Goal: Task Accomplishment & Management: Manage account settings

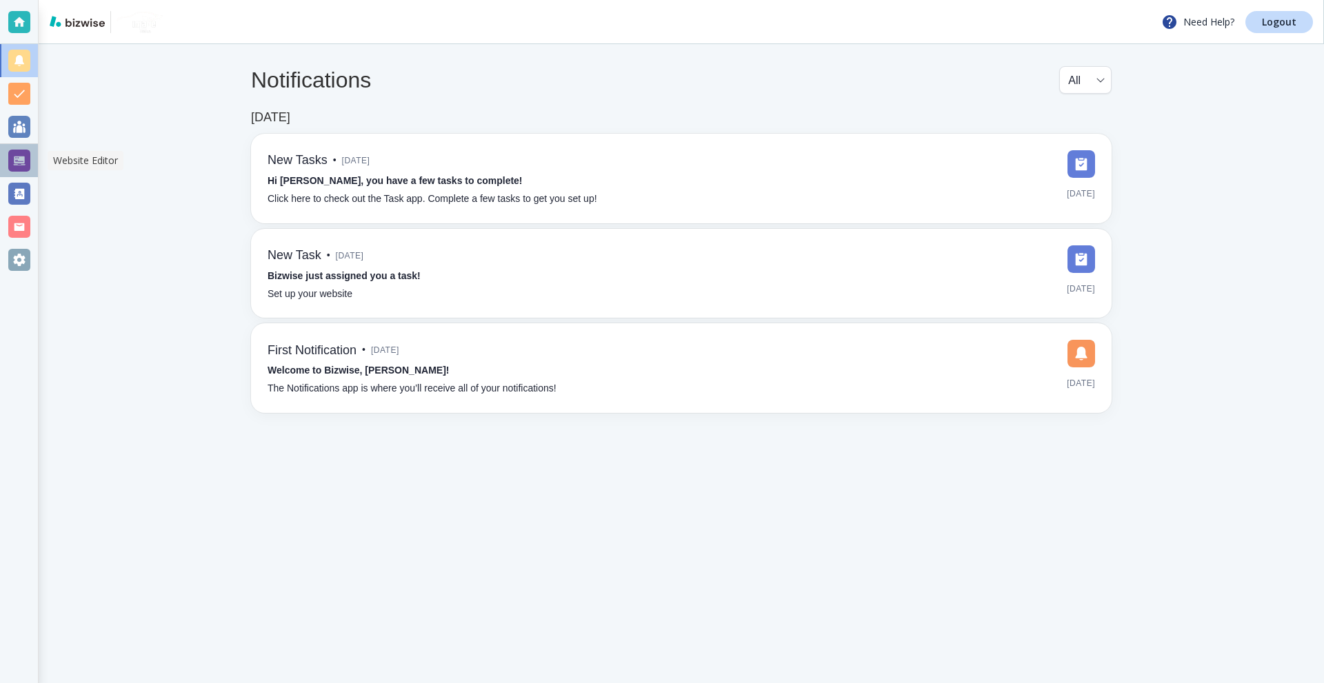
click at [17, 165] on div at bounding box center [19, 161] width 22 height 22
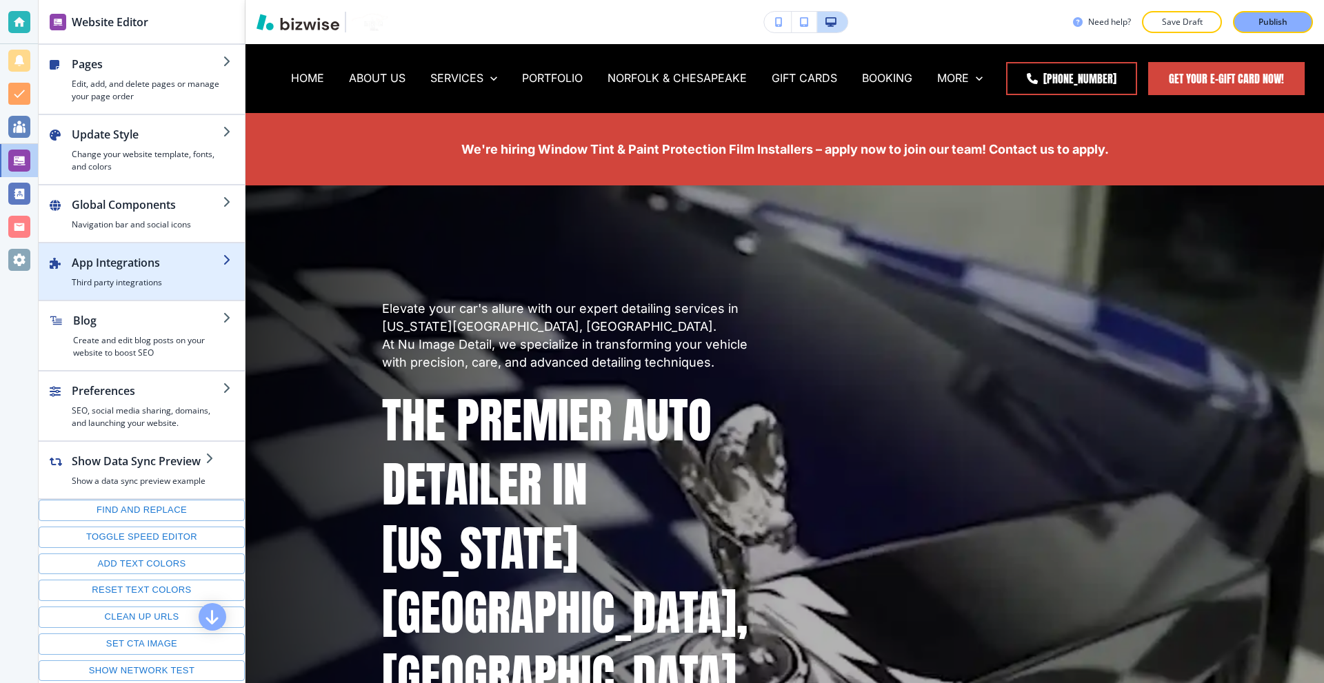
click at [153, 280] on h4 "Third party integrations" at bounding box center [147, 282] width 151 height 12
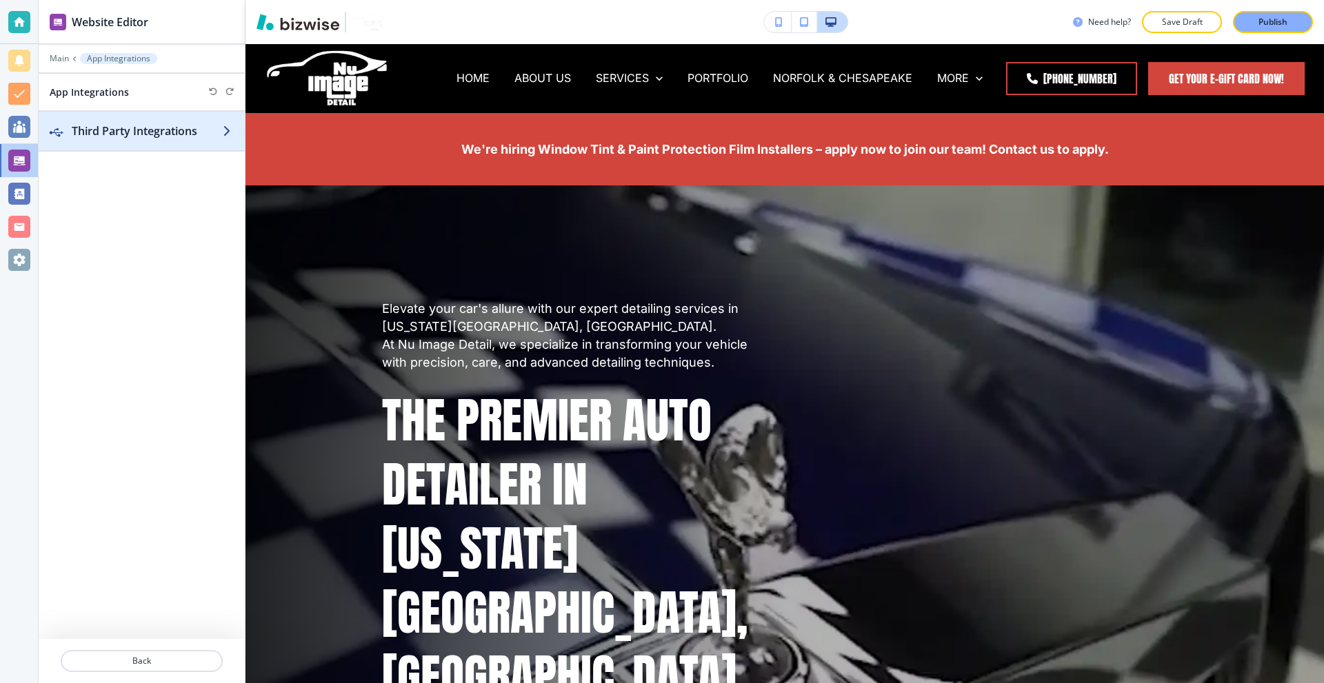
click at [123, 129] on h2 "Third Party Integrations" at bounding box center [147, 131] width 151 height 17
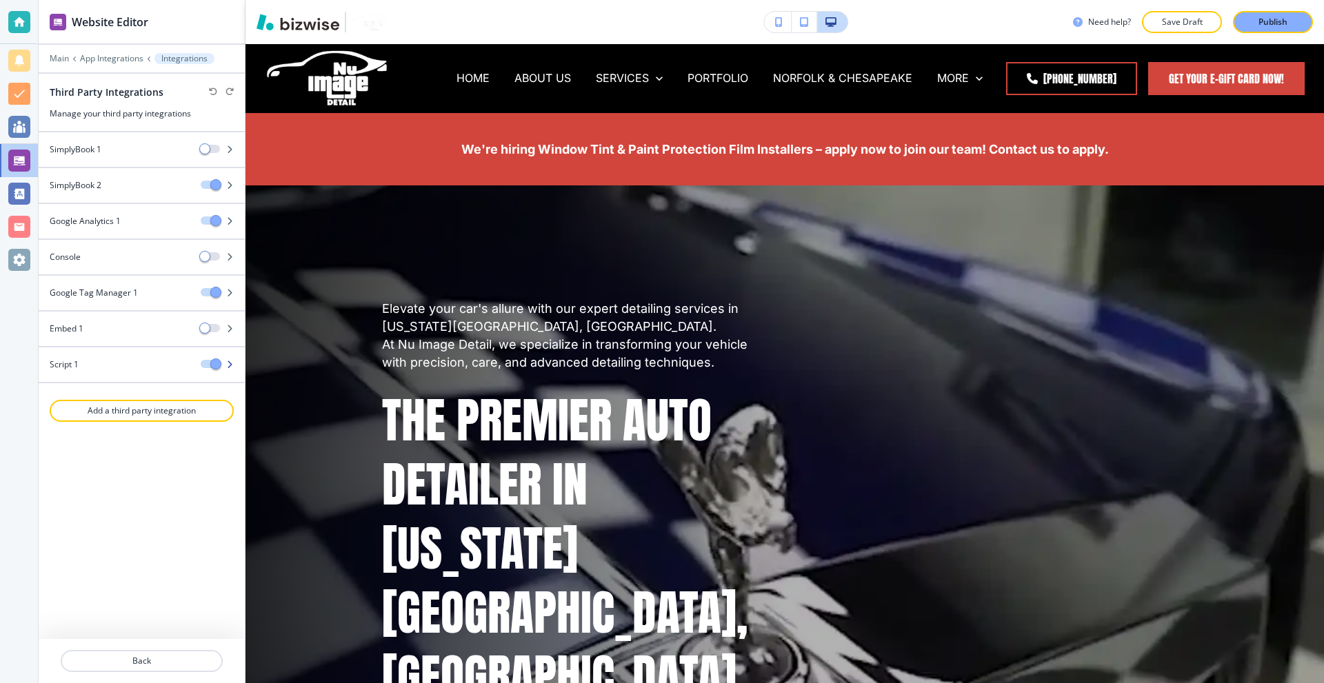
click at [117, 357] on div at bounding box center [142, 352] width 206 height 11
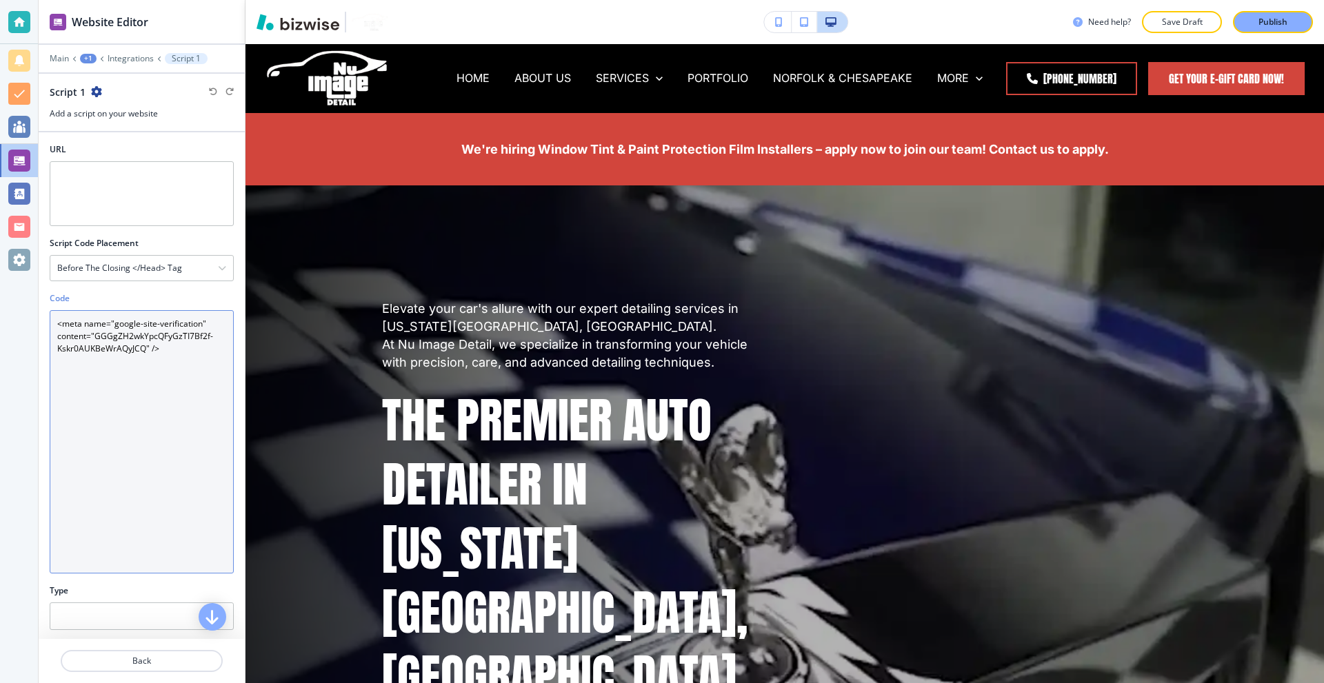
click at [146, 343] on textarea "<meta name="google-site-verification" content="GGGgZH2wkYpcQFyGzTI7Bf2f-Kskr0AU…" at bounding box center [142, 441] width 184 height 263
paste textarea "function addMetaTag(name, content) { const meta = document.createElement("meta"…"
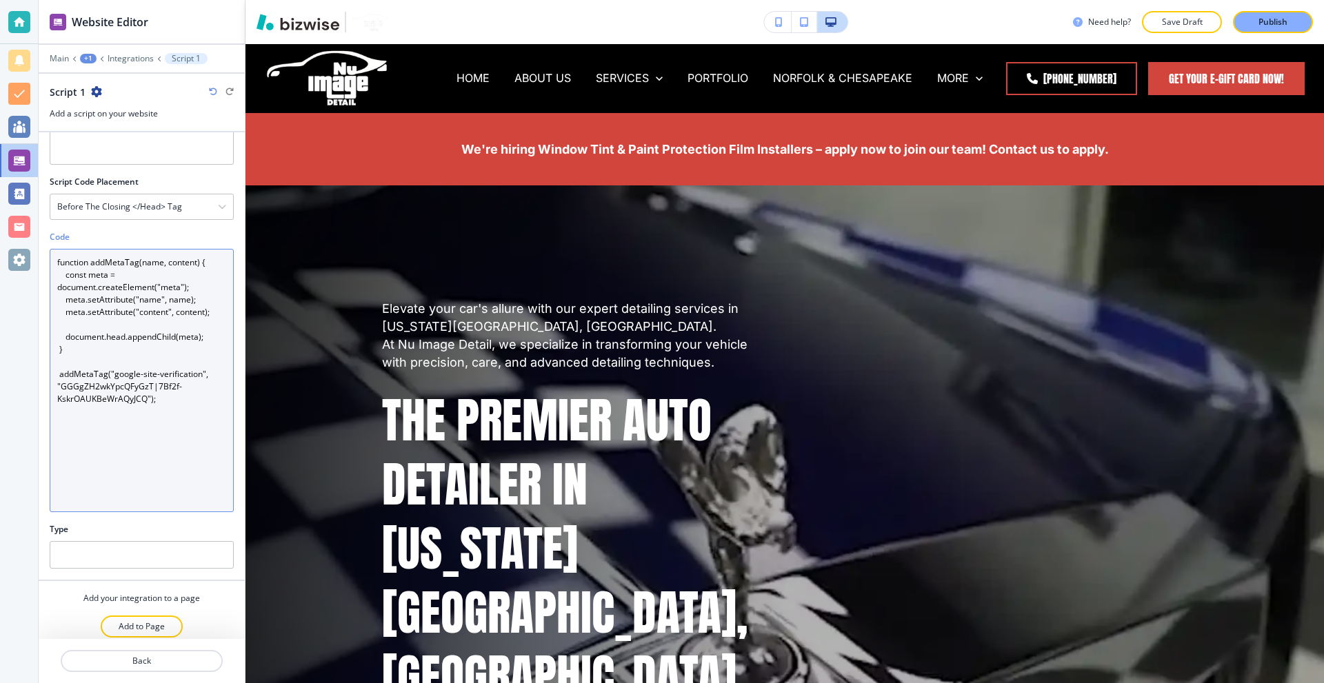
scroll to position [69, 0]
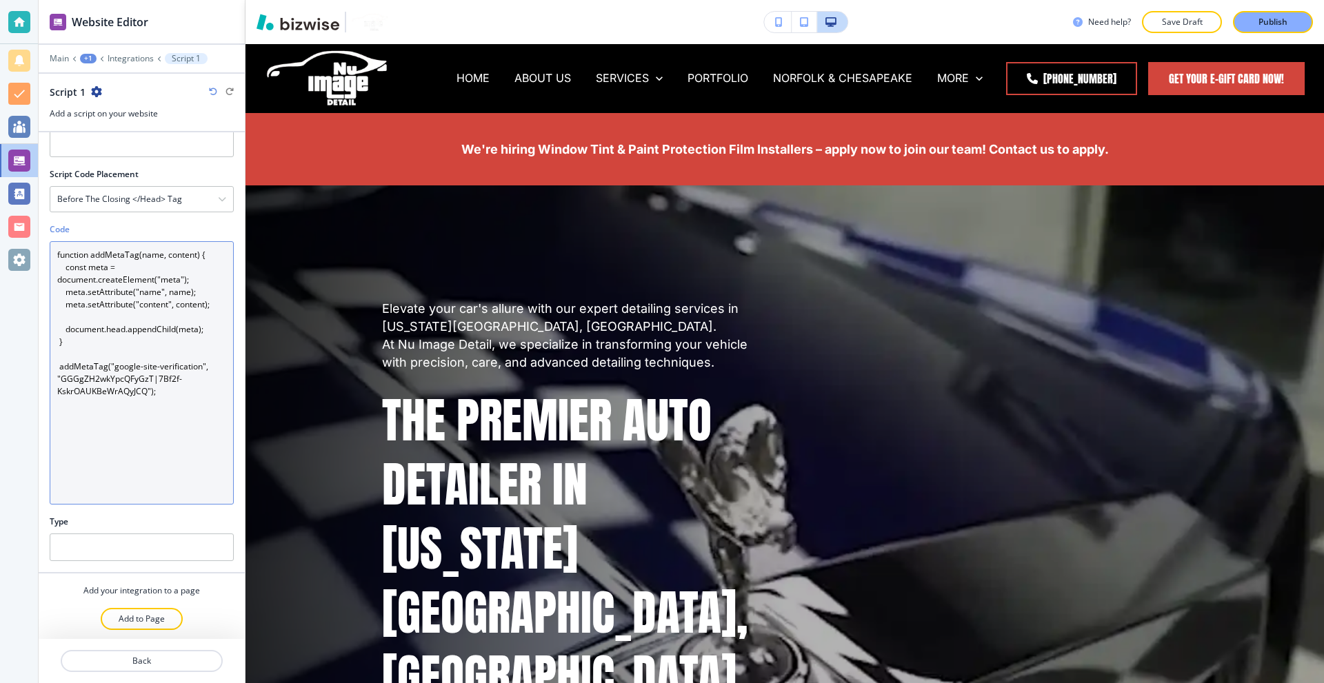
type textarea "function addMetaTag(name, content) { const meta = document.createElement("meta"…"
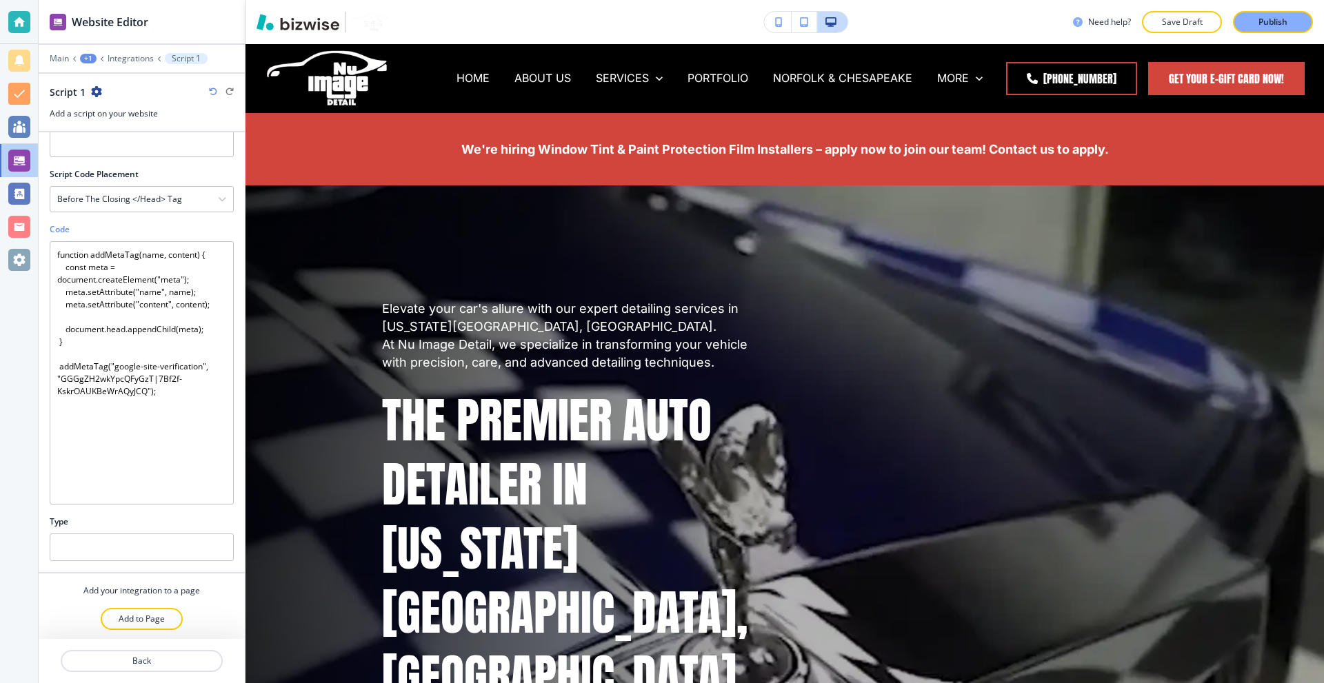
click at [164, 516] on div "Type" at bounding box center [142, 522] width 184 height 12
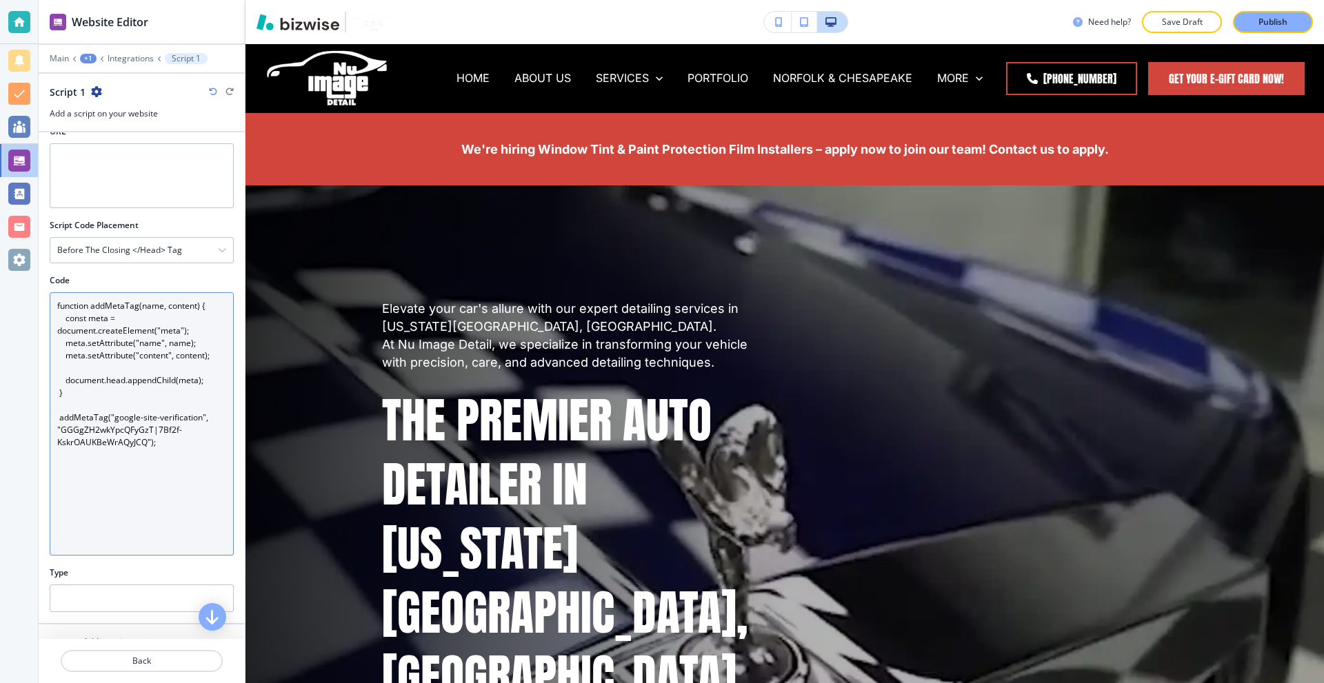
scroll to position [71, 0]
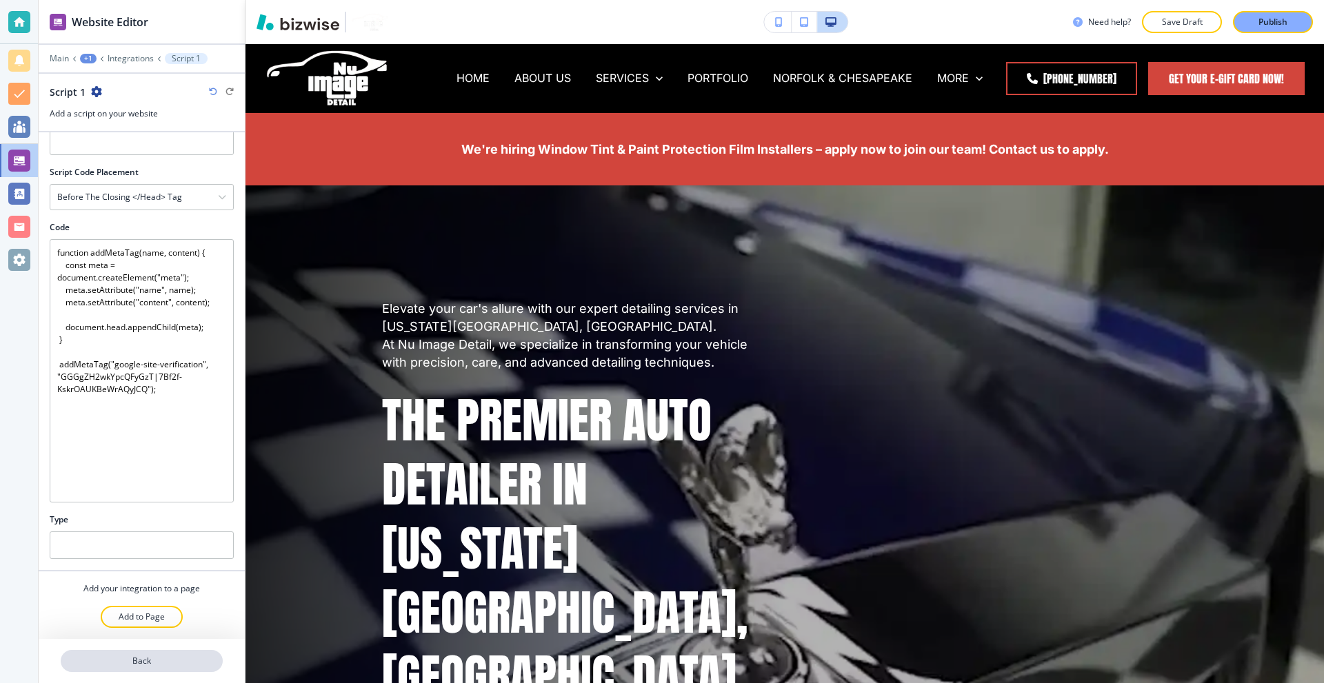
click at [152, 656] on p "Back" at bounding box center [141, 661] width 159 height 12
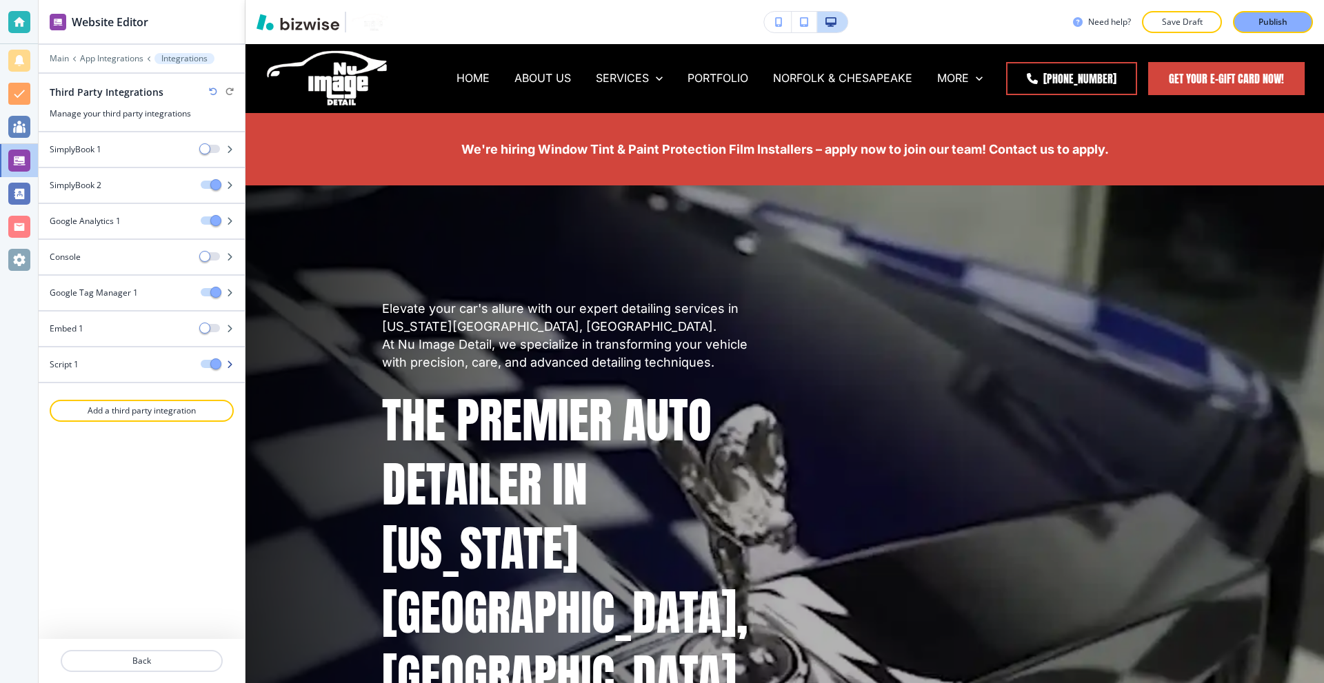
click at [125, 371] on div at bounding box center [142, 376] width 206 height 11
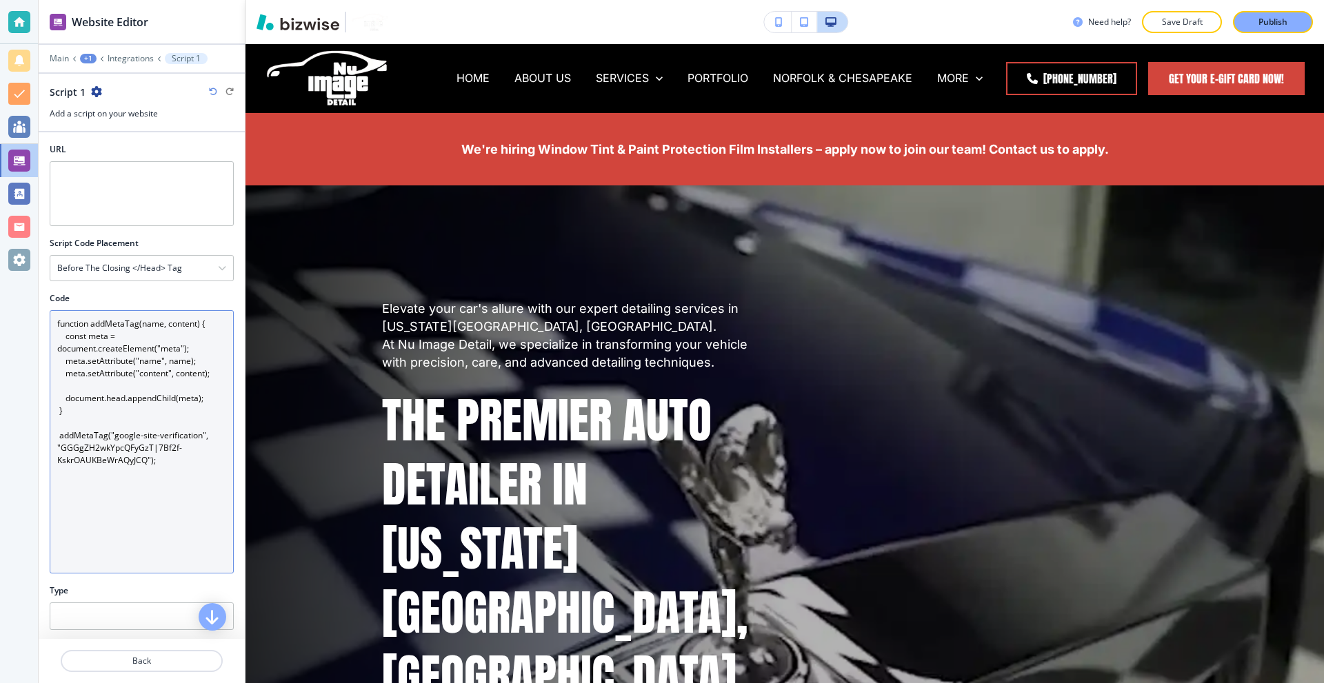
click at [173, 459] on textarea "function addMetaTag(name, content) { const meta = document.createElement("meta"…" at bounding box center [142, 441] width 184 height 263
click at [162, 479] on textarea "function addMetaTag(name, content) { const meta = document.createElement("meta"…" at bounding box center [142, 441] width 184 height 263
click at [175, 465] on textarea "function addMetaTag(name, content) { const meta = document.createElement("meta"…" at bounding box center [142, 441] width 184 height 263
click at [181, 461] on textarea "function addMetaTag(name, content) { const meta = document.createElement("meta"…" at bounding box center [142, 441] width 184 height 263
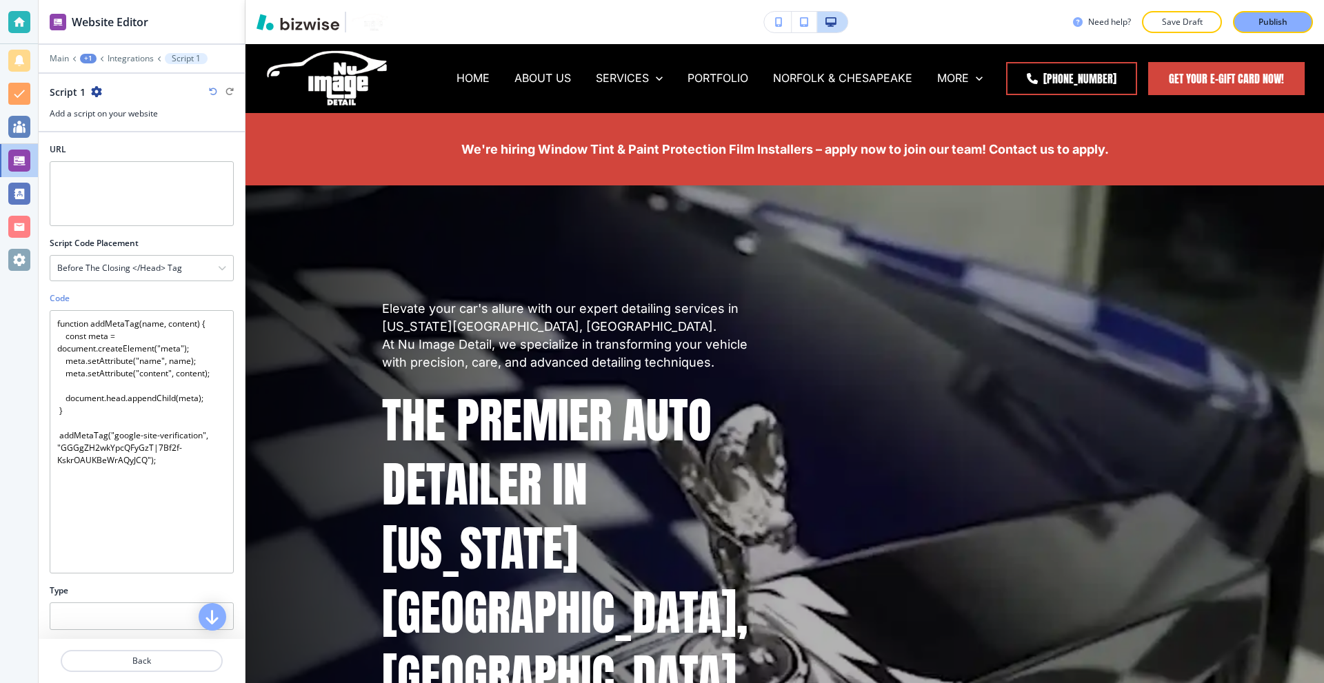
click at [163, 293] on div "Code" at bounding box center [142, 298] width 184 height 12
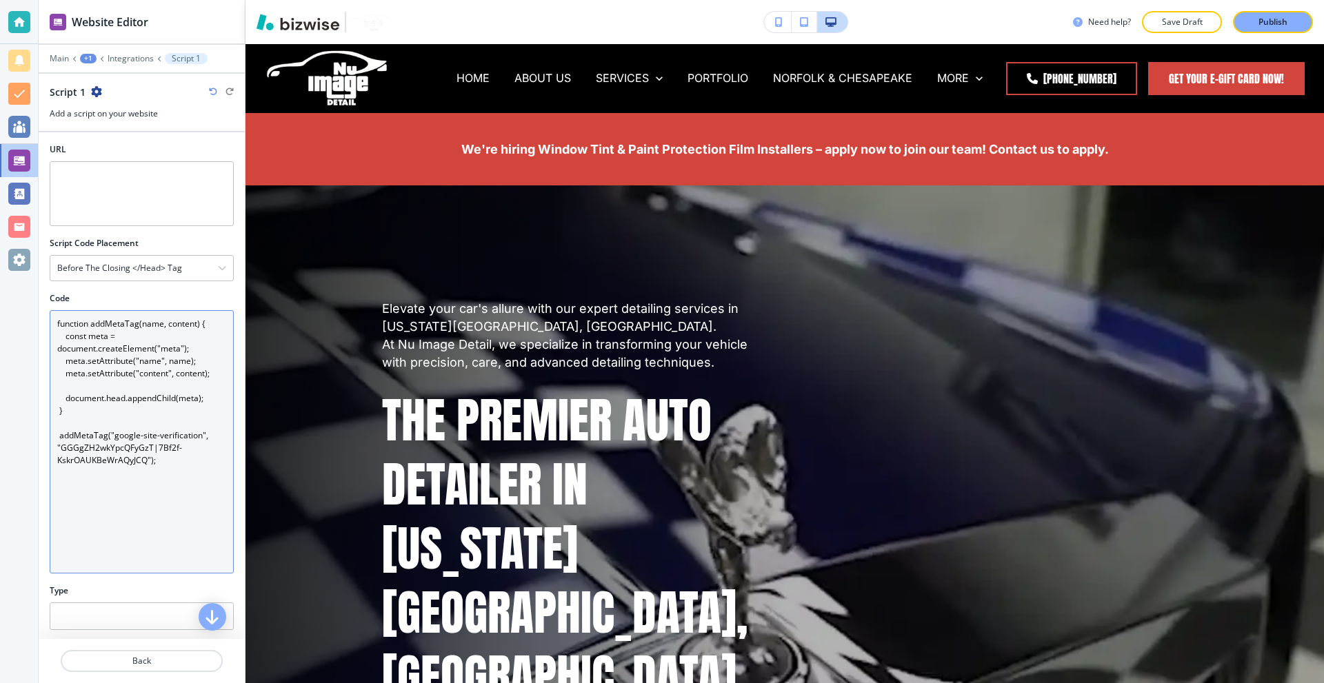
drag, startPoint x: 172, startPoint y: 657, endPoint x: 161, endPoint y: 379, distance: 278.8
click at [168, 405] on div "Website Editor Main +1 Integrations Script 1 Script 1 Add a script on your webs…" at bounding box center [142, 341] width 206 height 683
click at [180, 471] on textarea "function addMetaTag(name, content) { const meta = document.createElement("meta"…" at bounding box center [142, 441] width 184 height 263
drag, startPoint x: 62, startPoint y: 448, endPoint x: 175, endPoint y: 452, distance: 113.2
click at [172, 451] on textarea "function addMetaTag(name, content) { const meta = document.createElement("meta"…" at bounding box center [142, 441] width 184 height 263
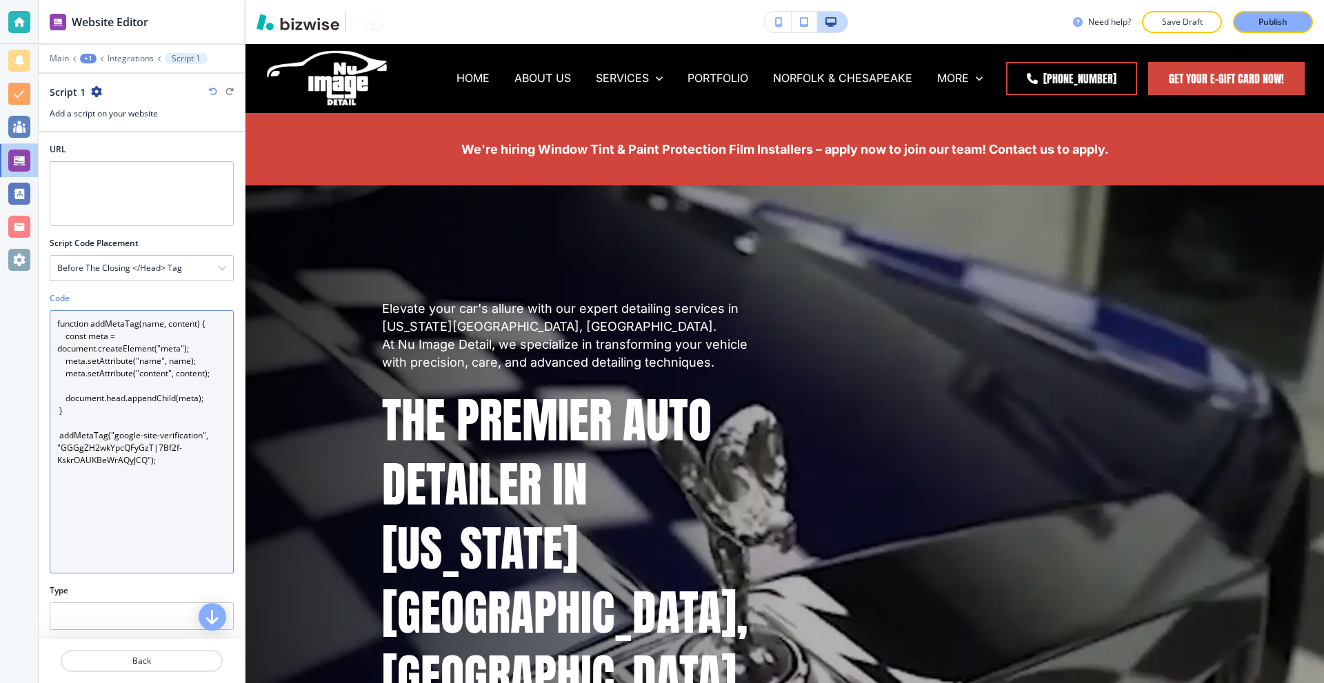
click at [66, 447] on textarea "function addMetaTag(name, content) { const meta = document.createElement("meta"…" at bounding box center [142, 441] width 184 height 263
drag, startPoint x: 66, startPoint y: 447, endPoint x: 145, endPoint y: 469, distance: 82.1
click at [145, 469] on textarea "function addMetaTag(name, content) { const meta = document.createElement("meta"…" at bounding box center [142, 441] width 184 height 263
paste textarea "I7Bf2f-Kskr0"
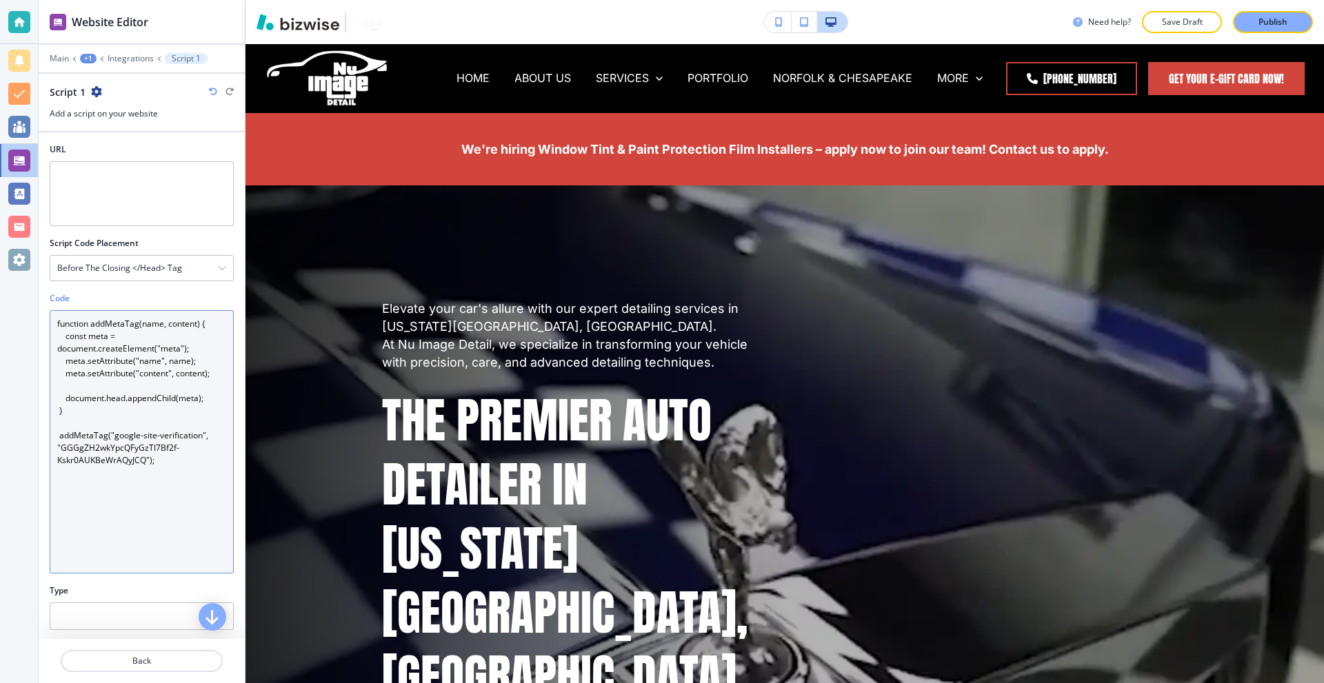
click at [165, 492] on textarea "function addMetaTag(name, content) { const meta = document.createElement("meta"…" at bounding box center [142, 441] width 184 height 263
click at [182, 472] on textarea "function addMetaTag(name, content) { const meta = document.createElement("meta"…" at bounding box center [142, 441] width 184 height 263
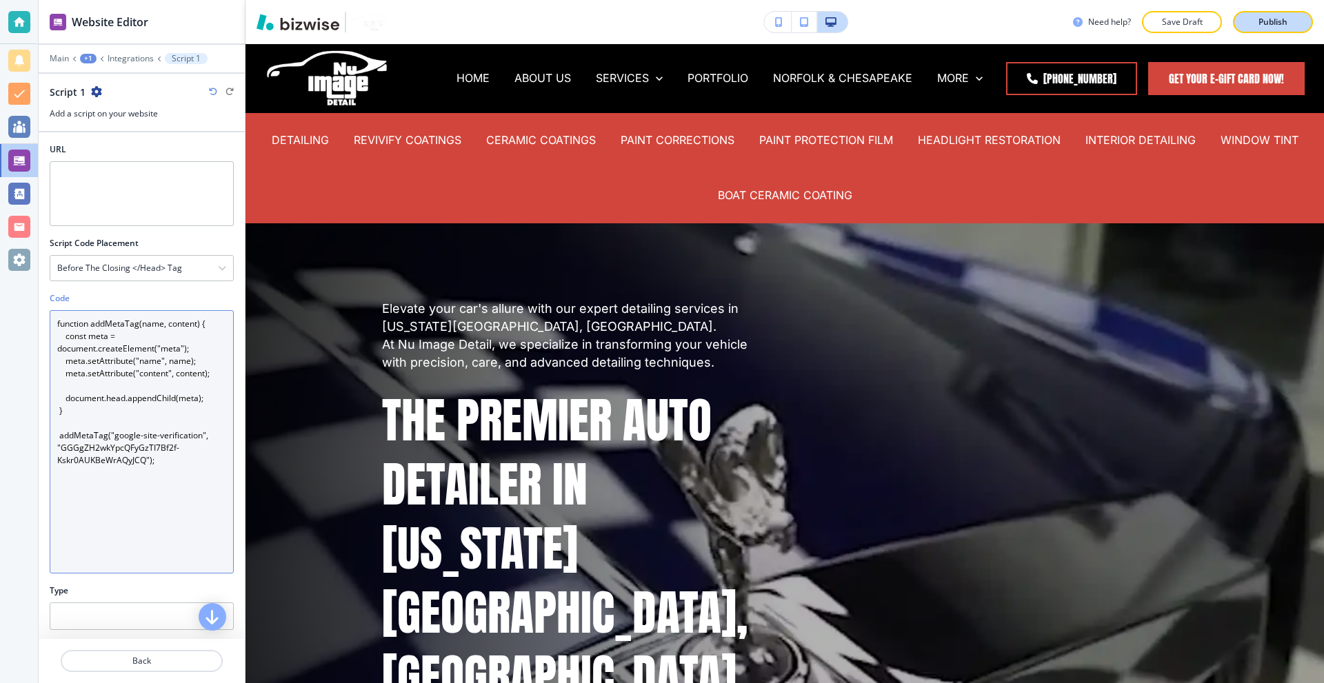
type textarea "function addMetaTag(name, content) { const meta = document.createElement("meta"…"
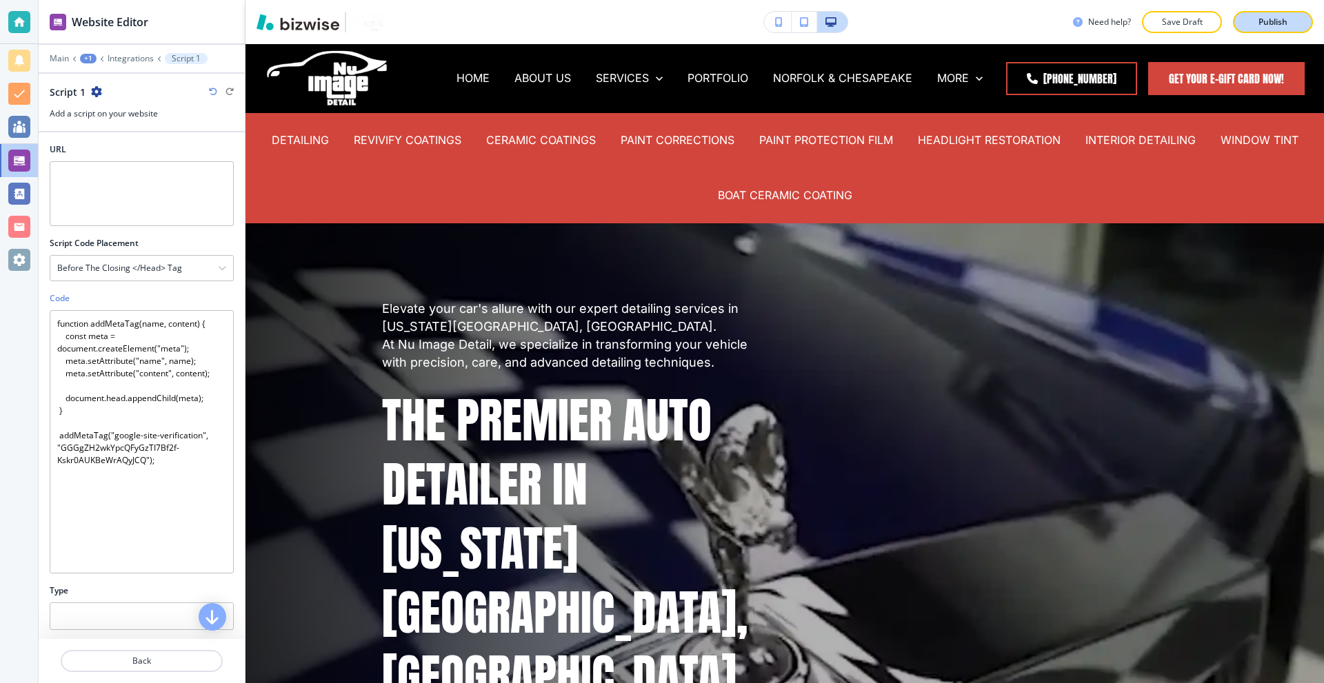
click at [1275, 23] on p "Publish" at bounding box center [1272, 22] width 29 height 12
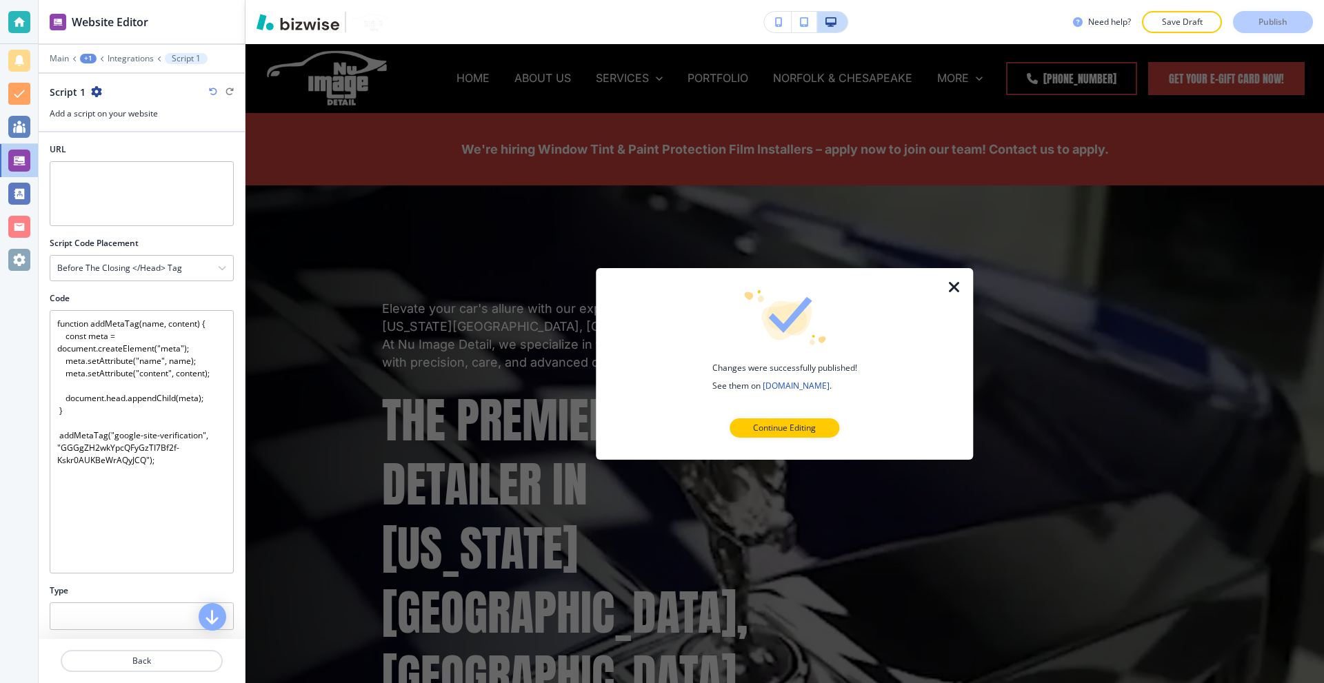
click at [954, 295] on icon "button" at bounding box center [954, 287] width 17 height 17
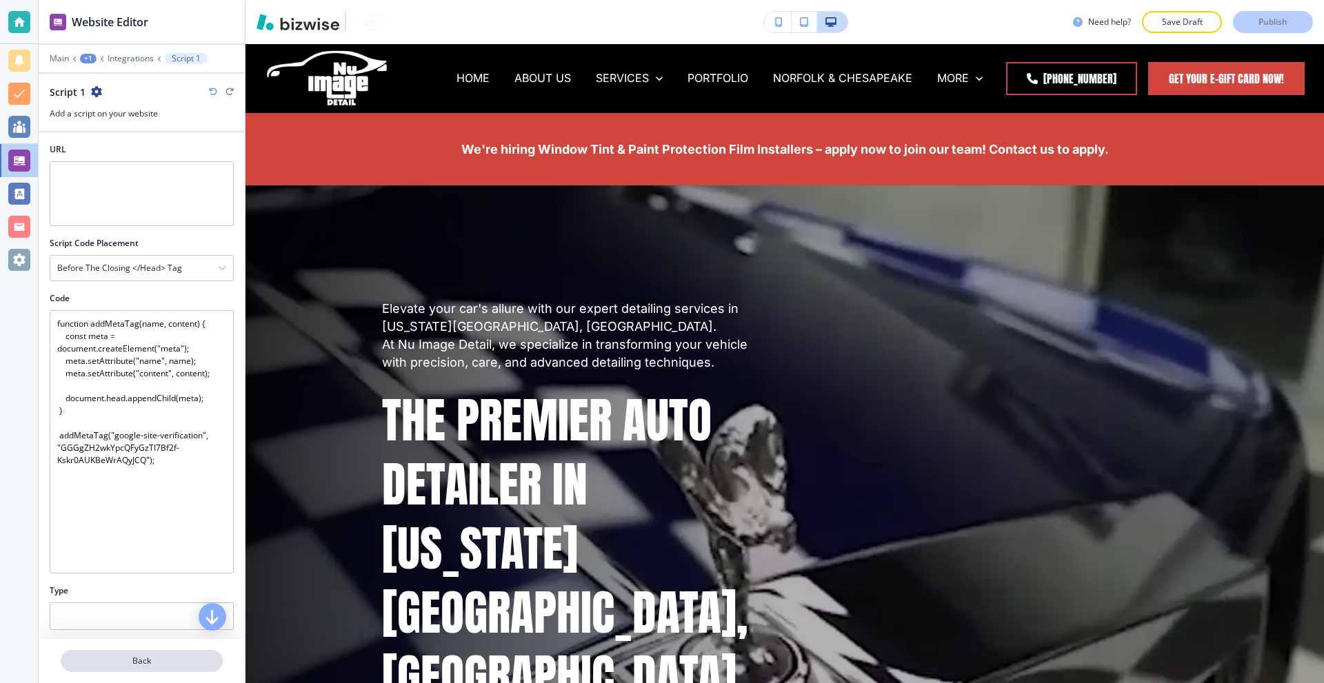
click at [140, 660] on p "Back" at bounding box center [141, 661] width 159 height 12
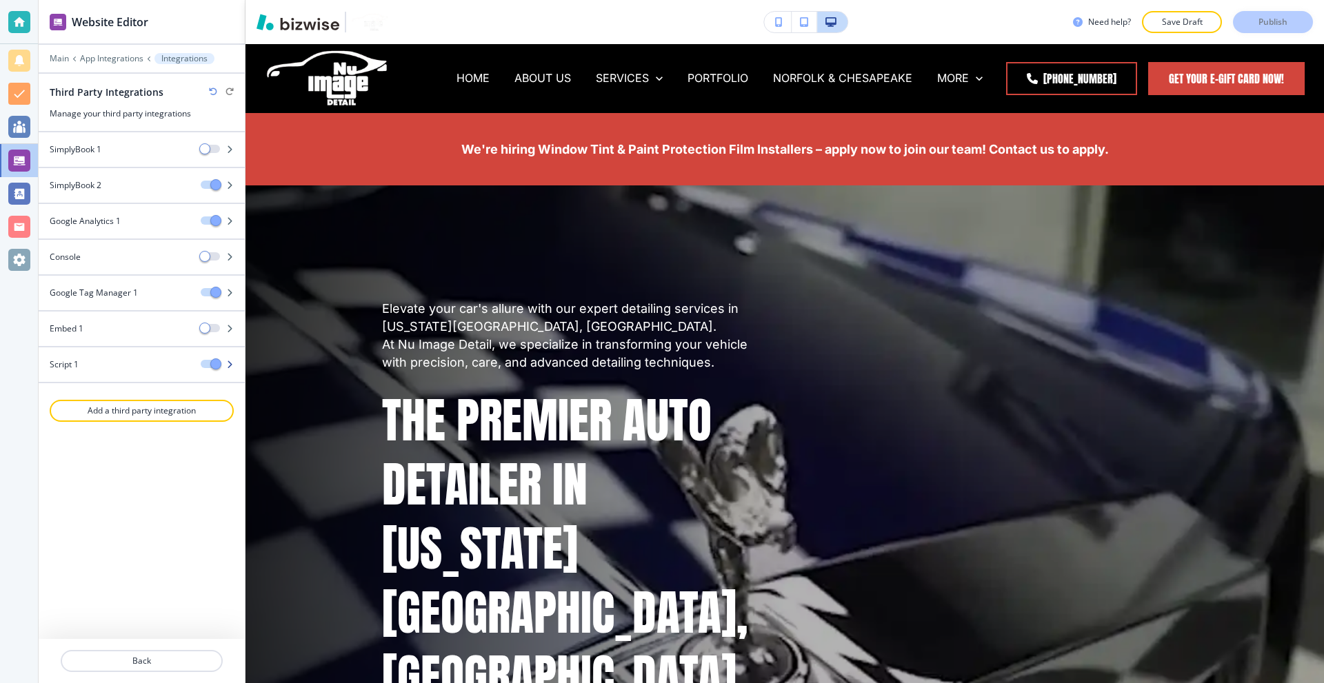
click at [90, 365] on div "Script 1" at bounding box center [114, 365] width 151 height 12
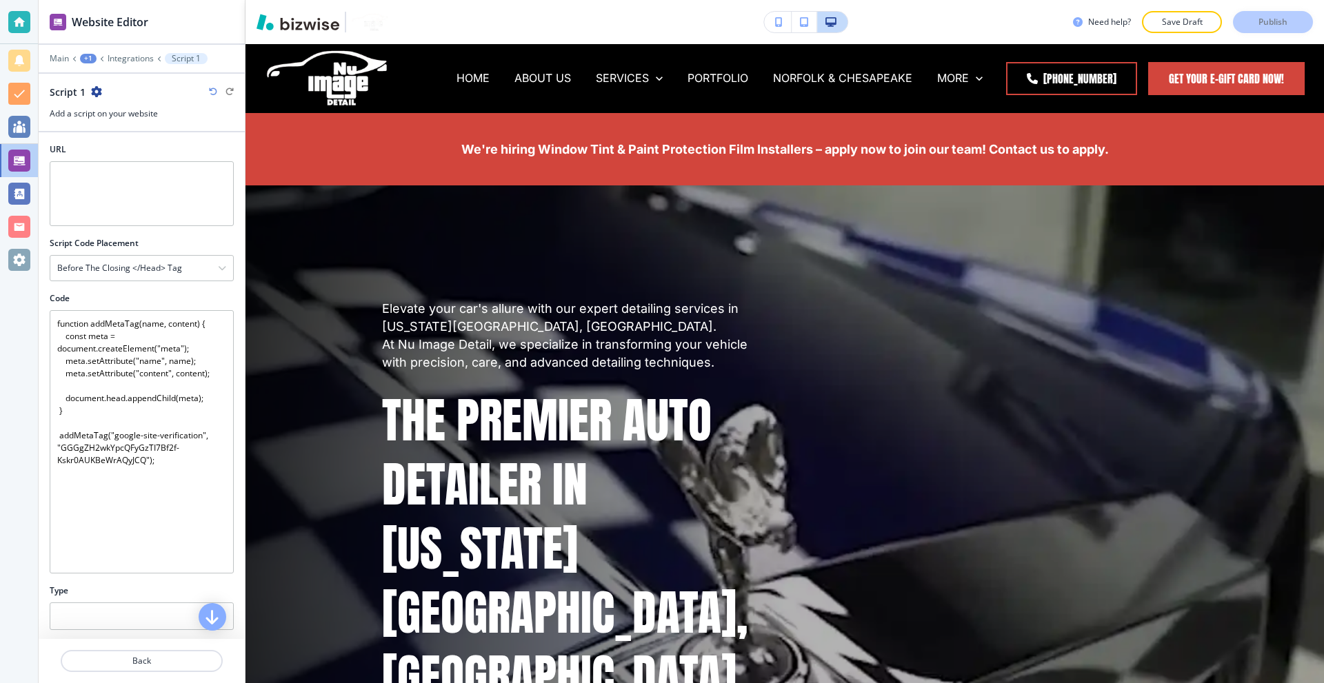
drag, startPoint x: 156, startPoint y: 667, endPoint x: 183, endPoint y: 574, distance: 96.9
click at [183, 574] on div "Website Editor Main +1 Integrations Script 1 Script 1 Add a script on your webs…" at bounding box center [142, 341] width 206 height 683
click at [24, 16] on div at bounding box center [19, 22] width 22 height 22
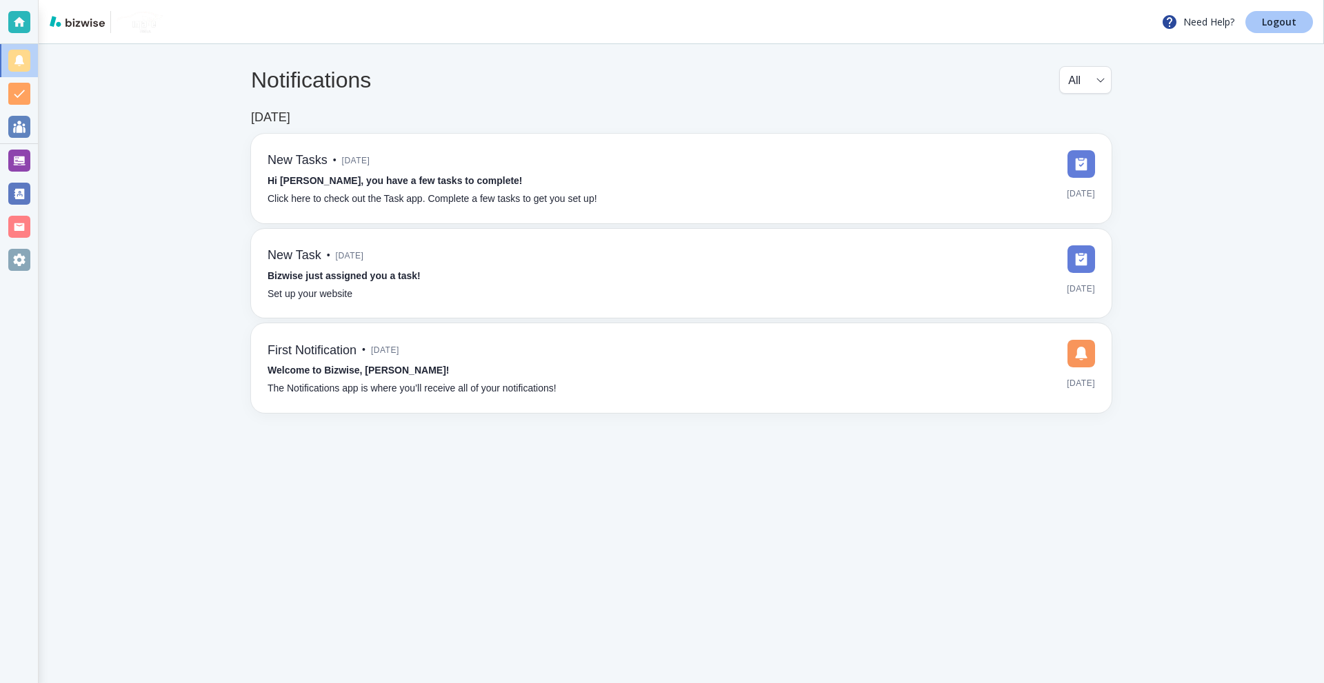
click at [1266, 23] on p "Logout" at bounding box center [1279, 22] width 34 height 10
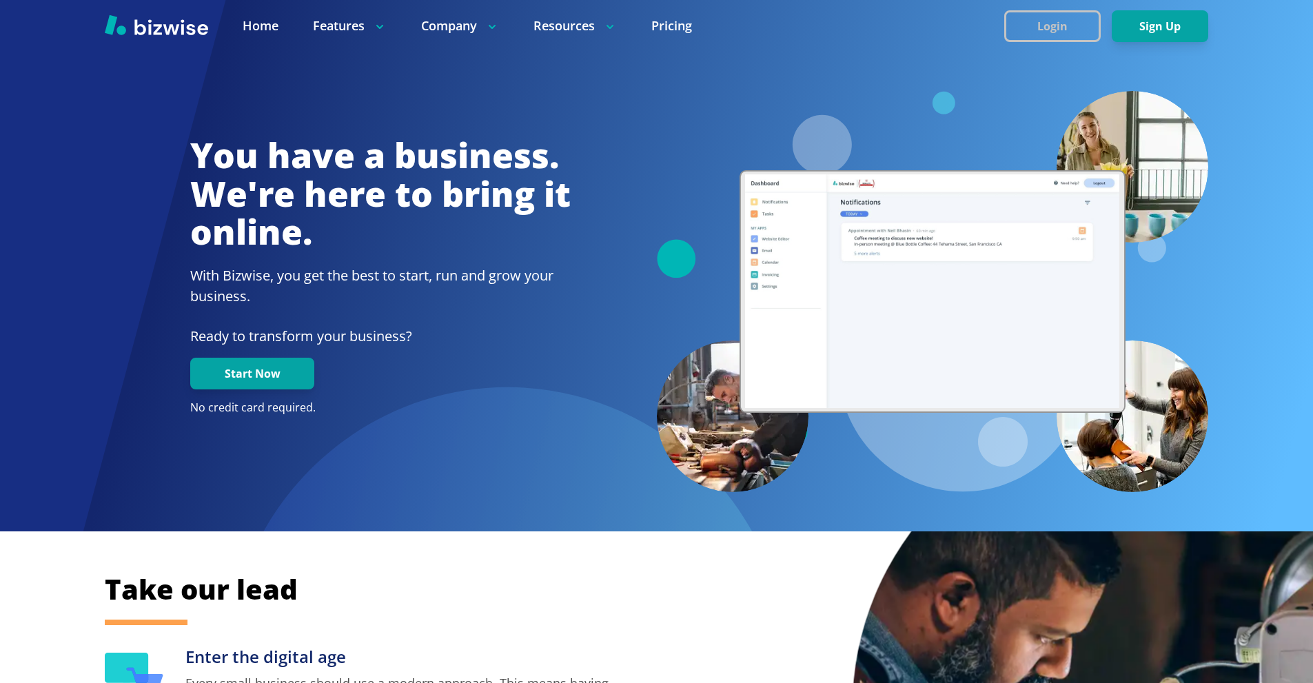
click at [1026, 23] on button "Login" at bounding box center [1053, 26] width 97 height 32
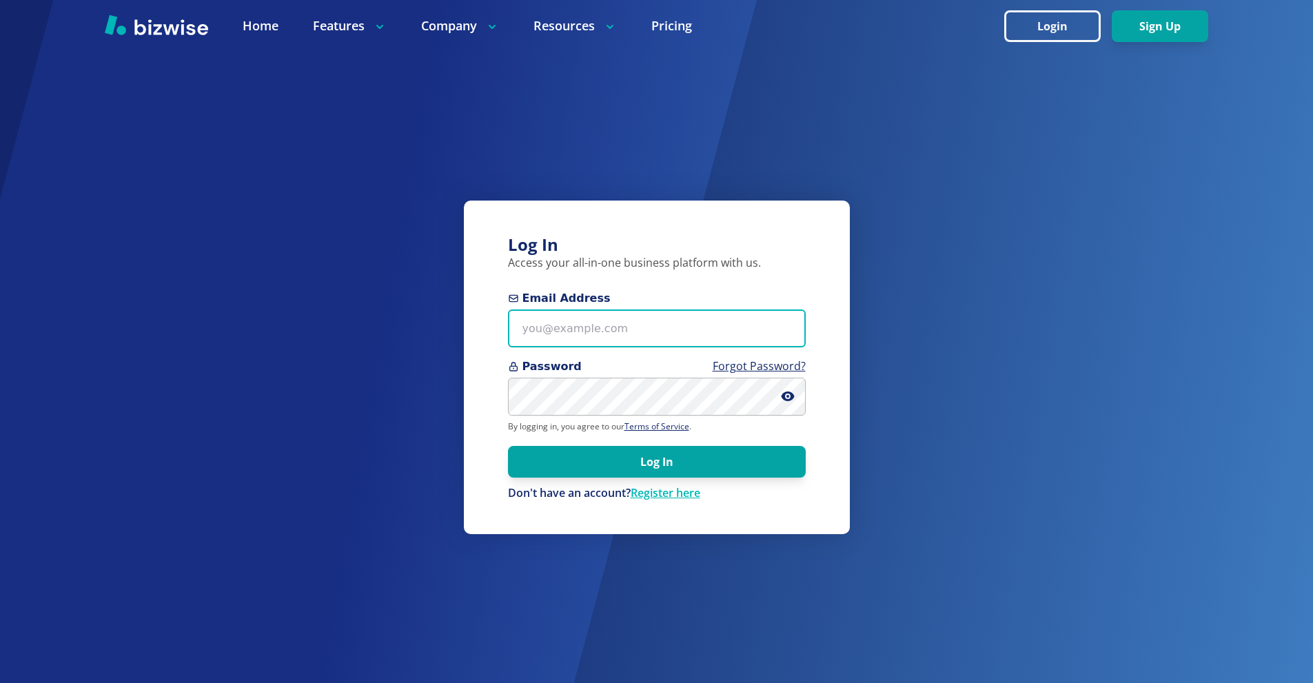
drag, startPoint x: 643, startPoint y: 321, endPoint x: 643, endPoint y: 283, distance: 38.6
click at [643, 321] on input "Email Address" at bounding box center [657, 329] width 298 height 38
paste input "twagner@tmgihazmat.com"
type input "twagner@tmgihazmat.com"
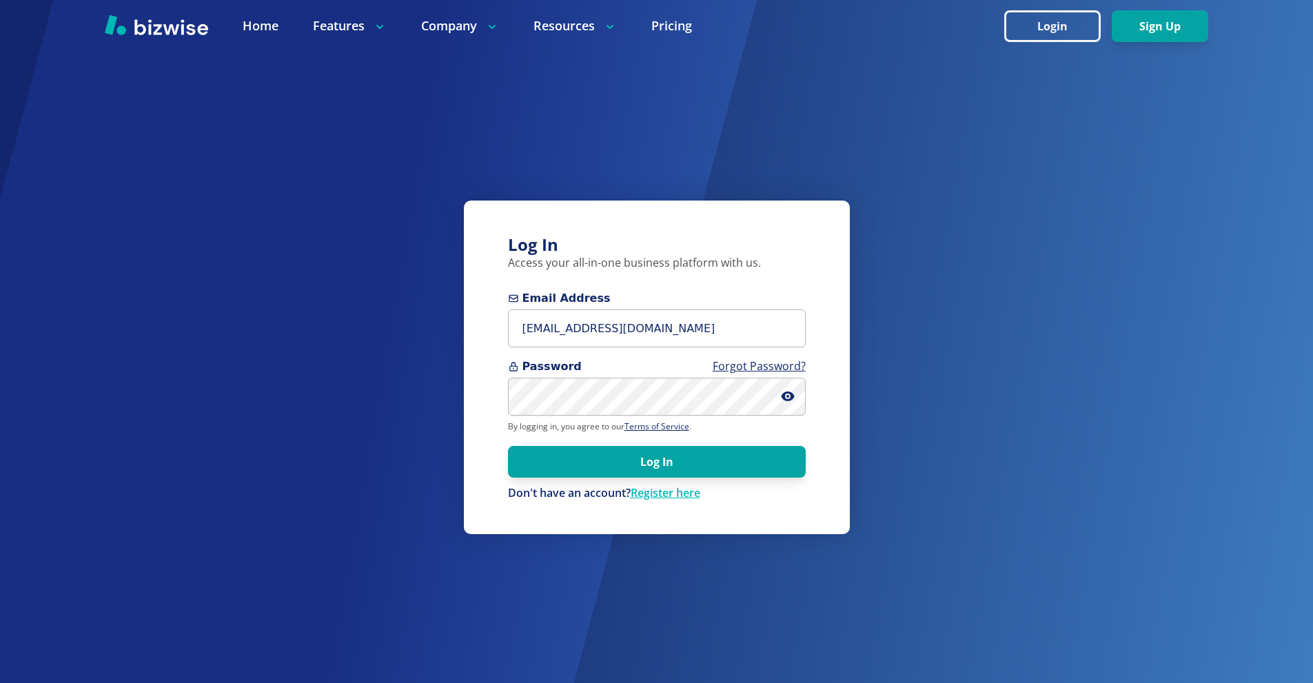
click at [598, 375] on span "Password Forgot Password?" at bounding box center [657, 367] width 298 height 17
click at [700, 465] on button "Log In" at bounding box center [657, 462] width 298 height 32
